Goal: Find specific page/section: Find specific page/section

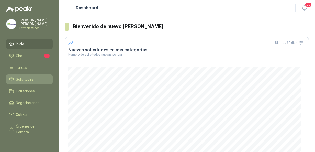
click at [25, 78] on span "Solicitudes" at bounding box center [25, 79] width 18 height 6
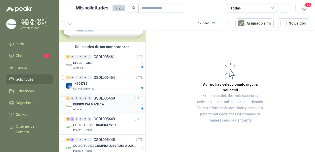
scroll to position [51, 0]
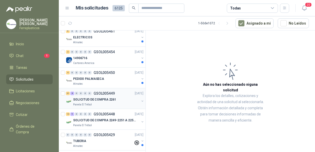
click at [92, 100] on p "SOLICITUD DE COMPRA 2261" at bounding box center [94, 99] width 43 height 5
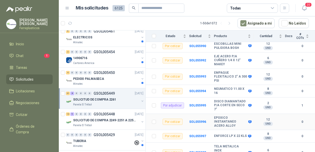
scroll to position [518, 0]
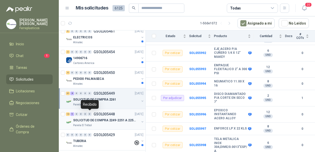
click at [90, 112] on div "0" at bounding box center [90, 114] width 4 height 4
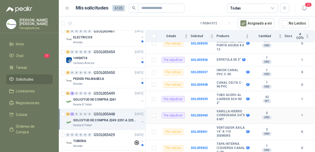
scroll to position [301, 0]
